Goal: Information Seeking & Learning: Learn about a topic

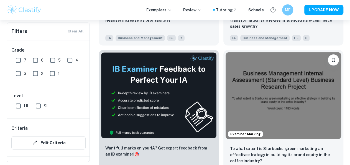
scroll to position [283, 0]
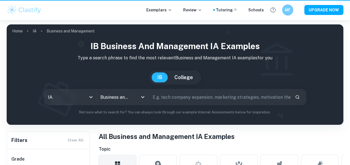
scroll to position [283, 0]
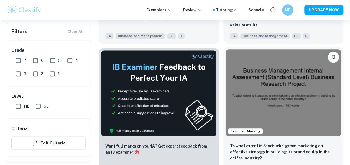
click at [226, 81] on img at bounding box center [284, 92] width 116 height 87
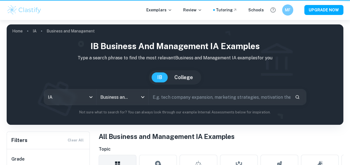
scroll to position [283, 0]
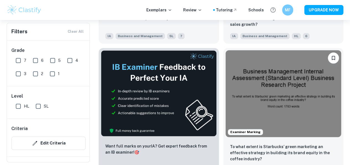
drag, startPoint x: 286, startPoint y: 64, endPoint x: 290, endPoint y: 63, distance: 4.0
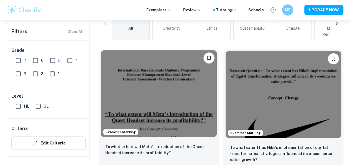
click at [143, 77] on img at bounding box center [159, 93] width 116 height 87
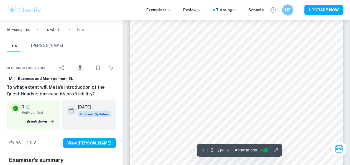
scroll to position [2701, 0]
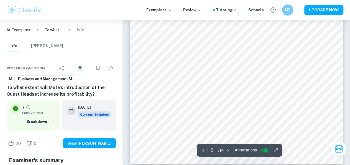
drag, startPoint x: 355, startPoint y: 99, endPoint x: 353, endPoint y: 111, distance: 11.8
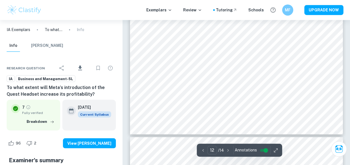
type input "13"
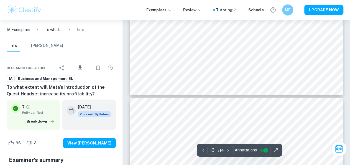
scroll to position [3996, 0]
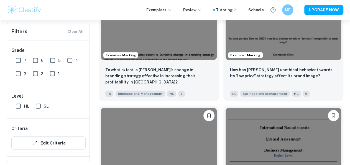
scroll to position [757, 0]
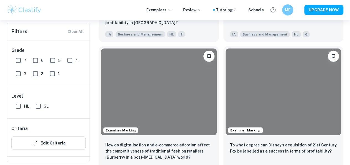
scroll to position [836, 0]
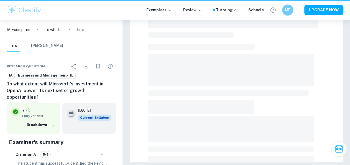
click at [293, 70] on div at bounding box center [237, 40] width 178 height 325
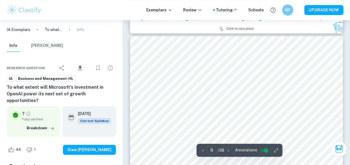
scroll to position [2456, 0]
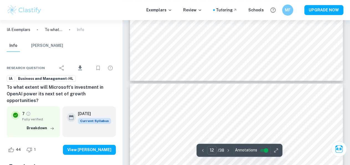
type input "13"
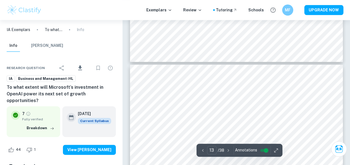
scroll to position [3541, 0]
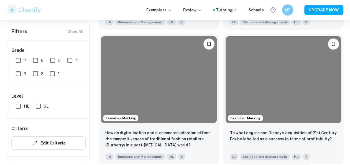
scroll to position [971, 0]
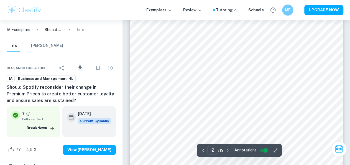
scroll to position [3421, 0]
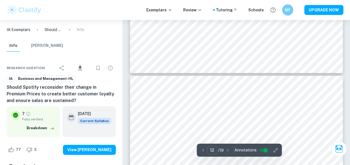
type input "13"
